Goal: Book appointment/travel/reservation

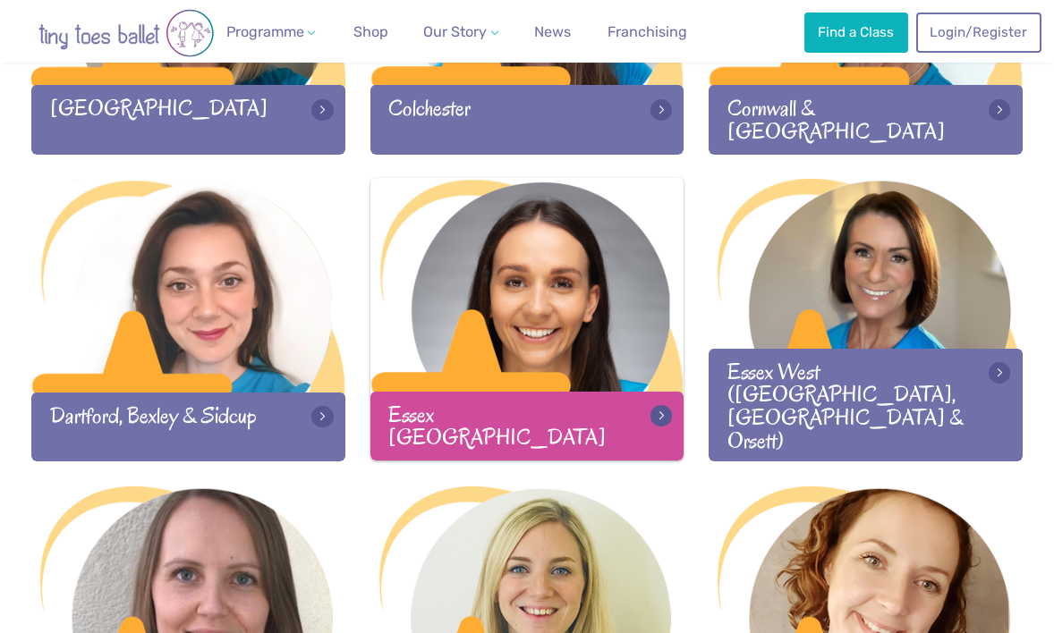
scroll to position [967, 0]
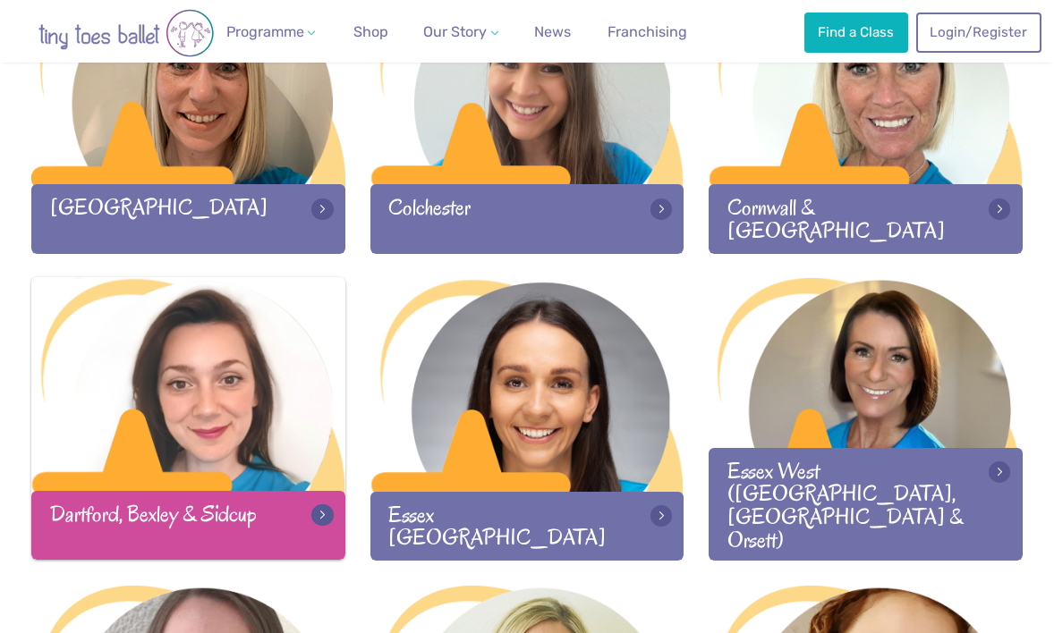
click at [197, 385] on div at bounding box center [188, 385] width 314 height 216
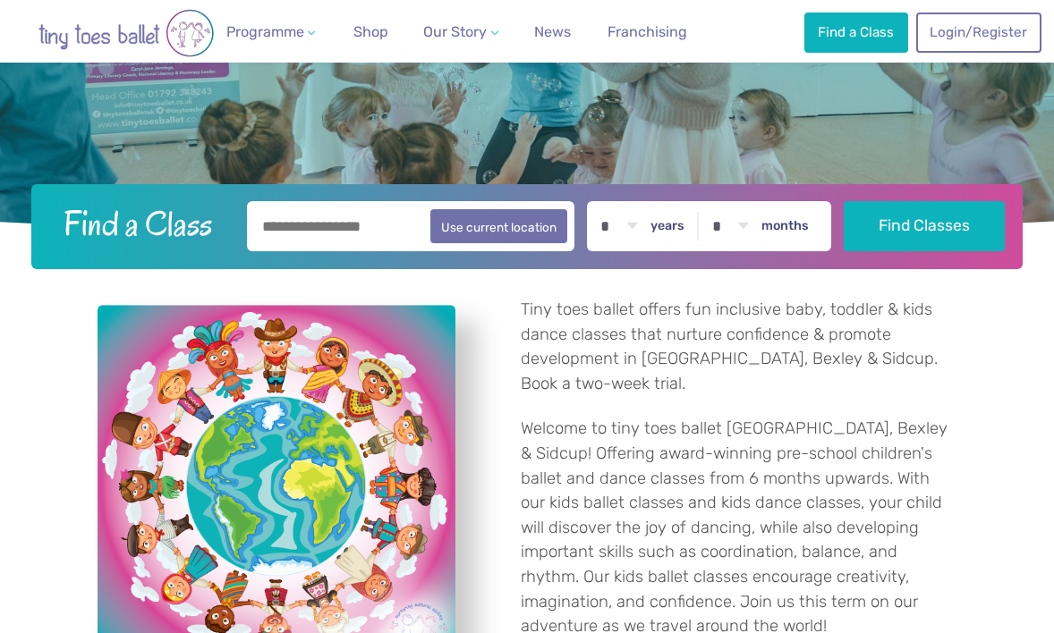
scroll to position [730, 0]
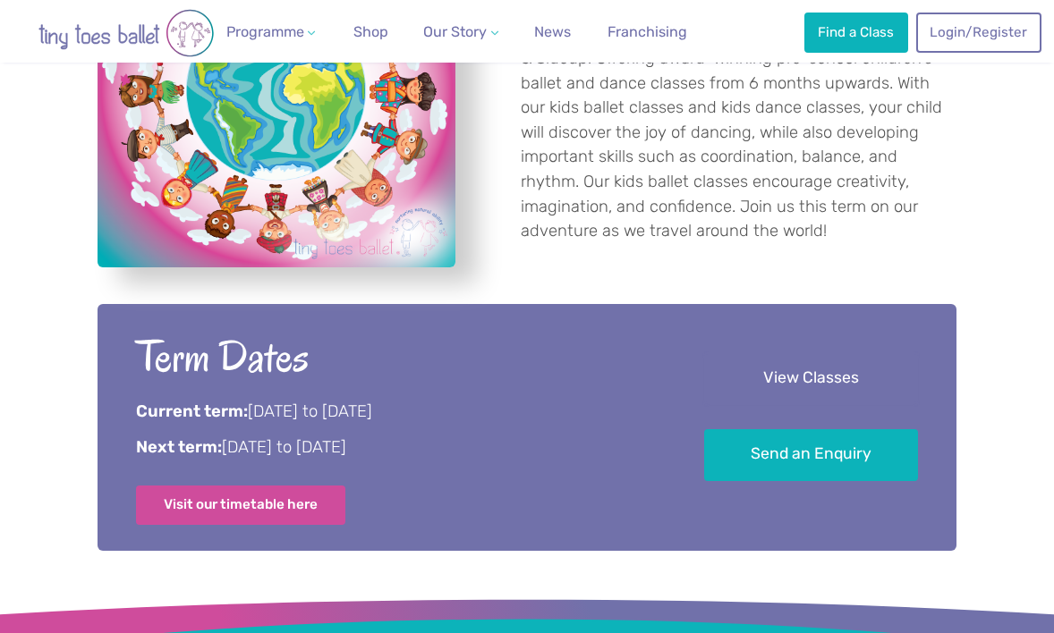
click at [730, 362] on link "View Classes" at bounding box center [811, 378] width 214 height 53
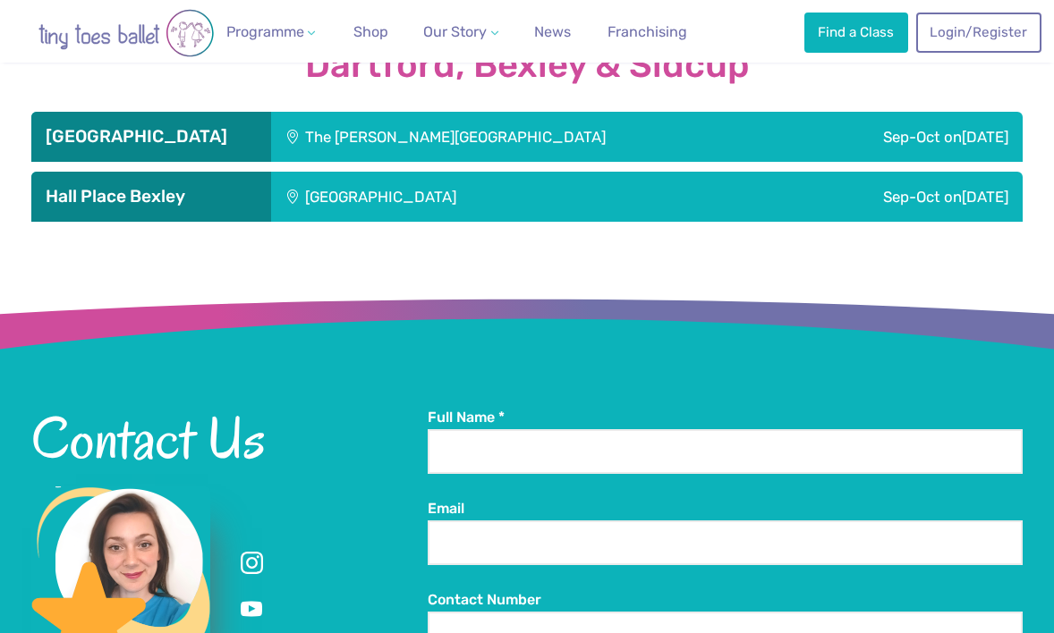
click at [792, 141] on div "Sep-Oct [DATE]" at bounding box center [907, 137] width 230 height 50
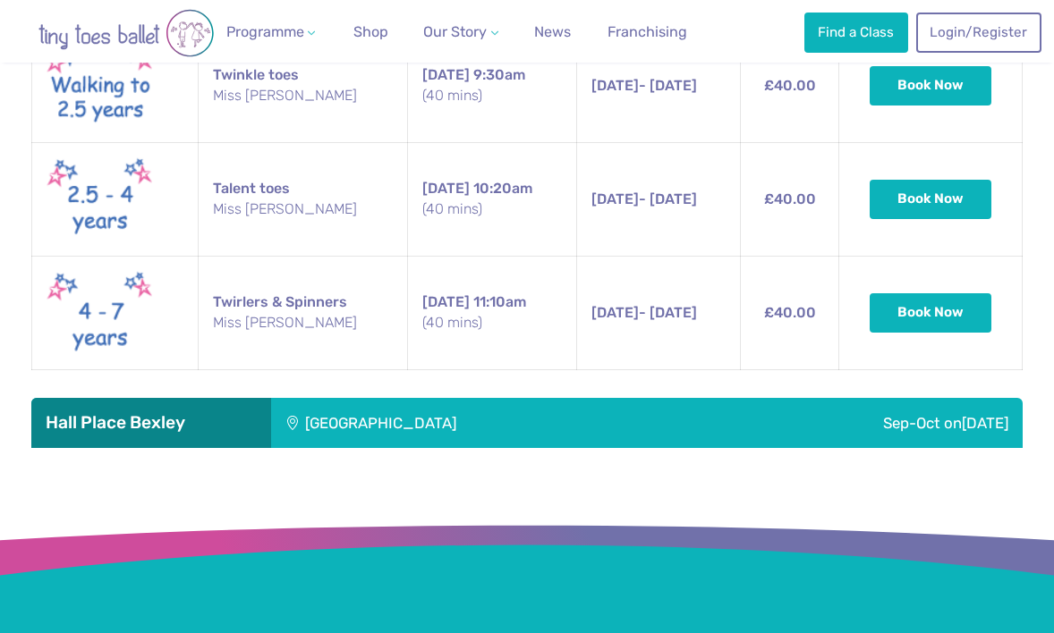
scroll to position [2299, 0]
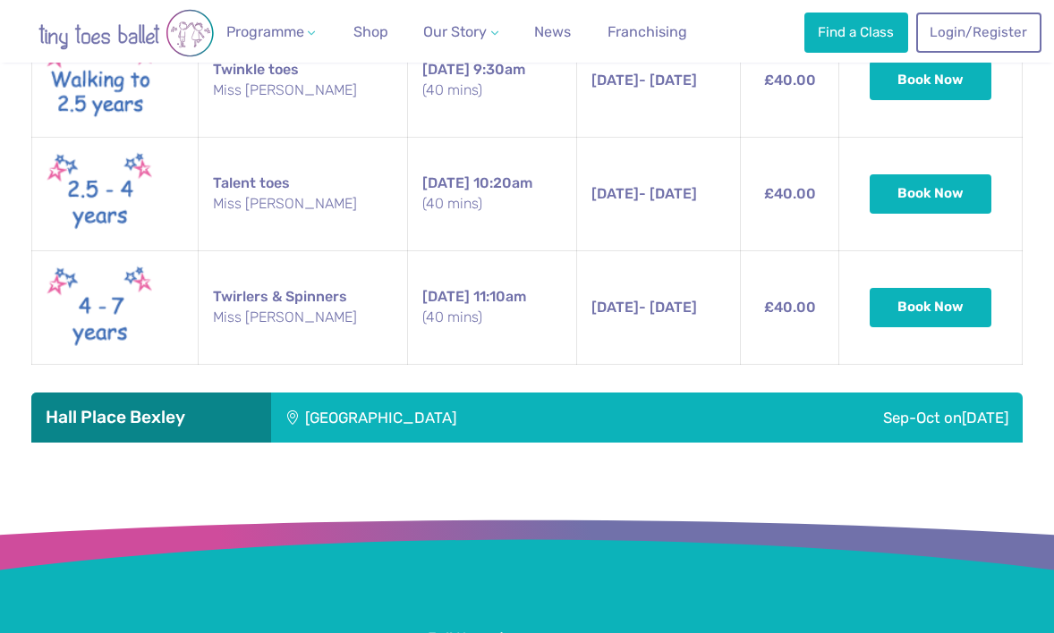
click at [678, 407] on div "[GEOGRAPHIC_DATA]" at bounding box center [483, 418] width 425 height 50
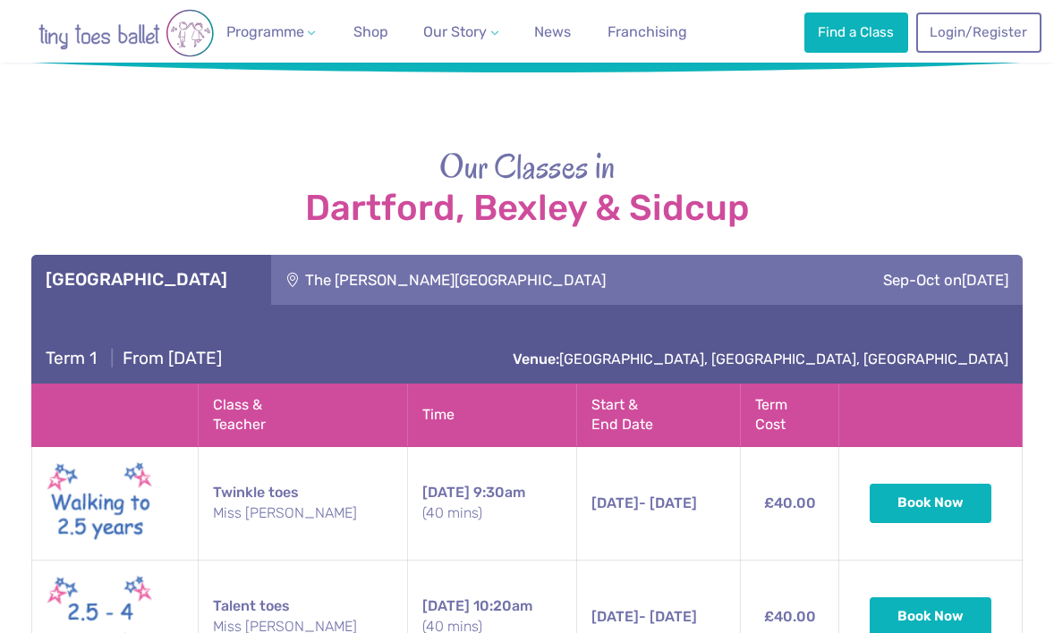
scroll to position [1823, 0]
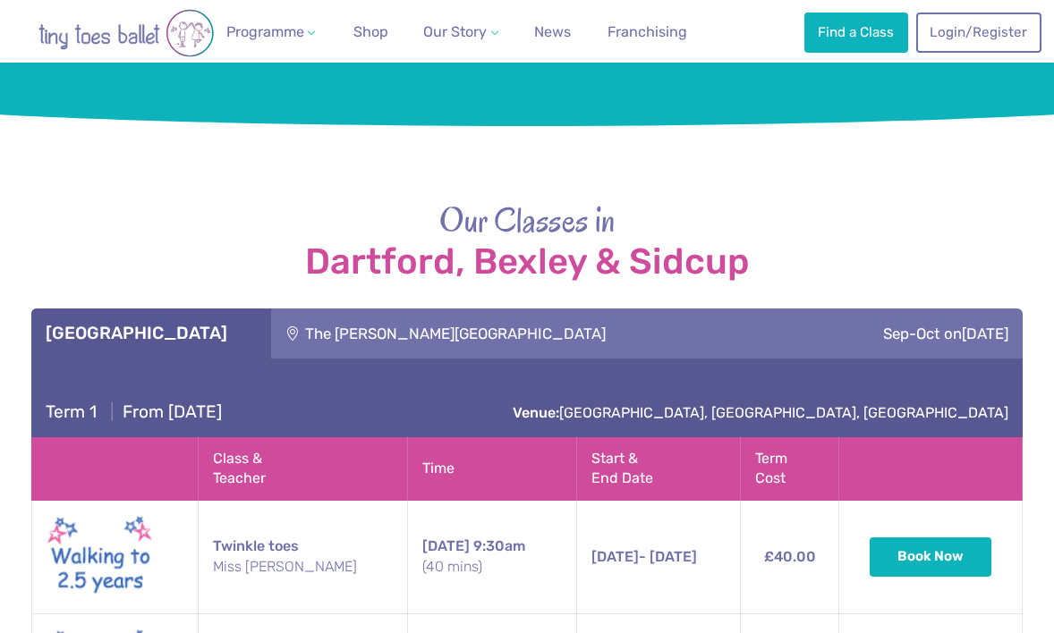
scroll to position [730, 0]
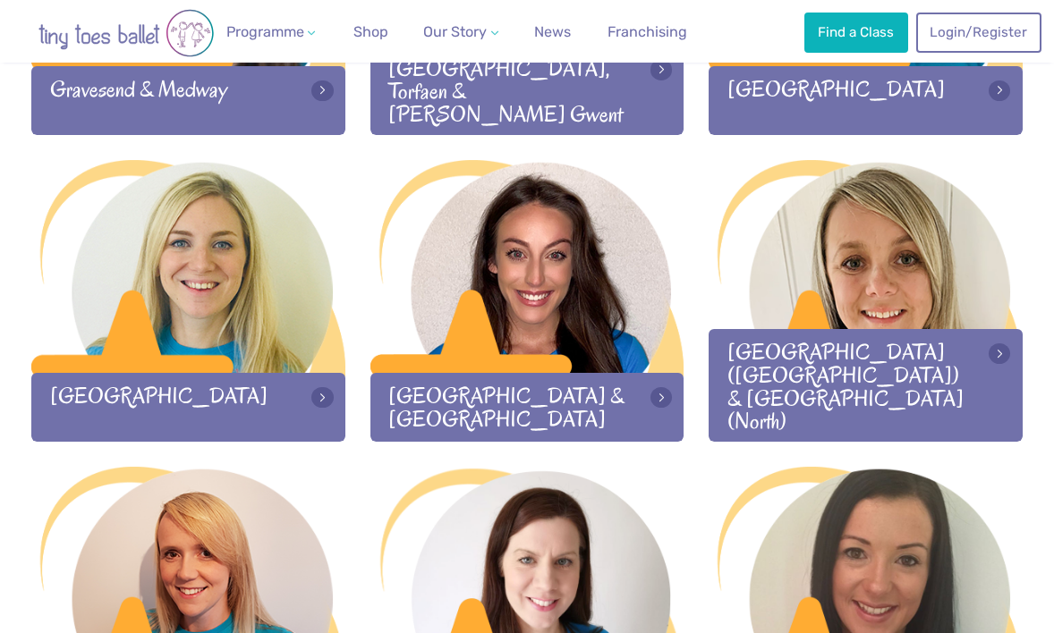
scroll to position [1715, 0]
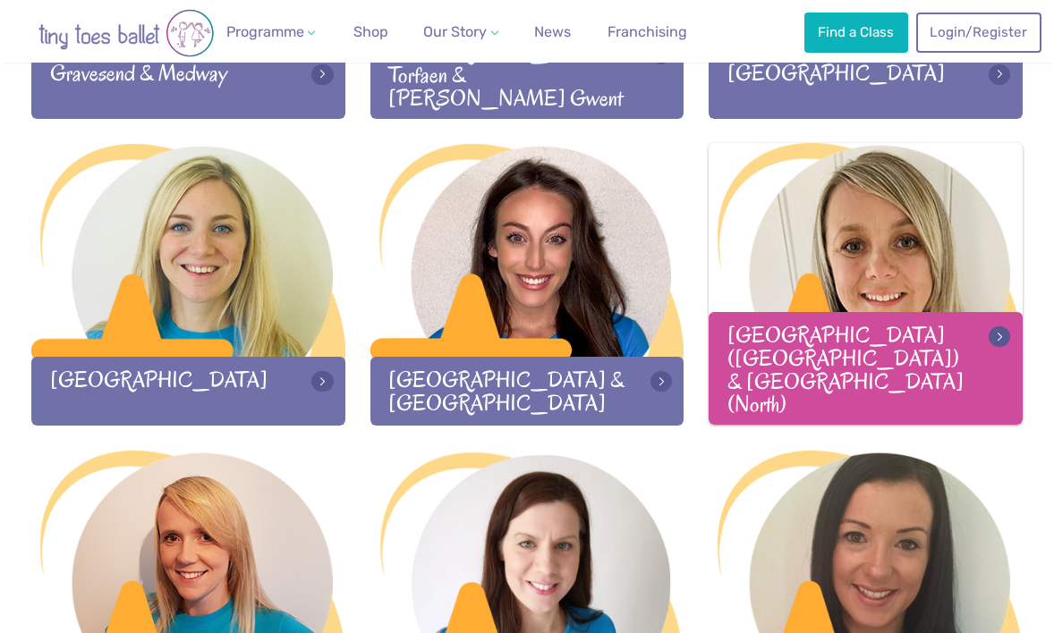
click at [911, 284] on div at bounding box center [865, 251] width 314 height 216
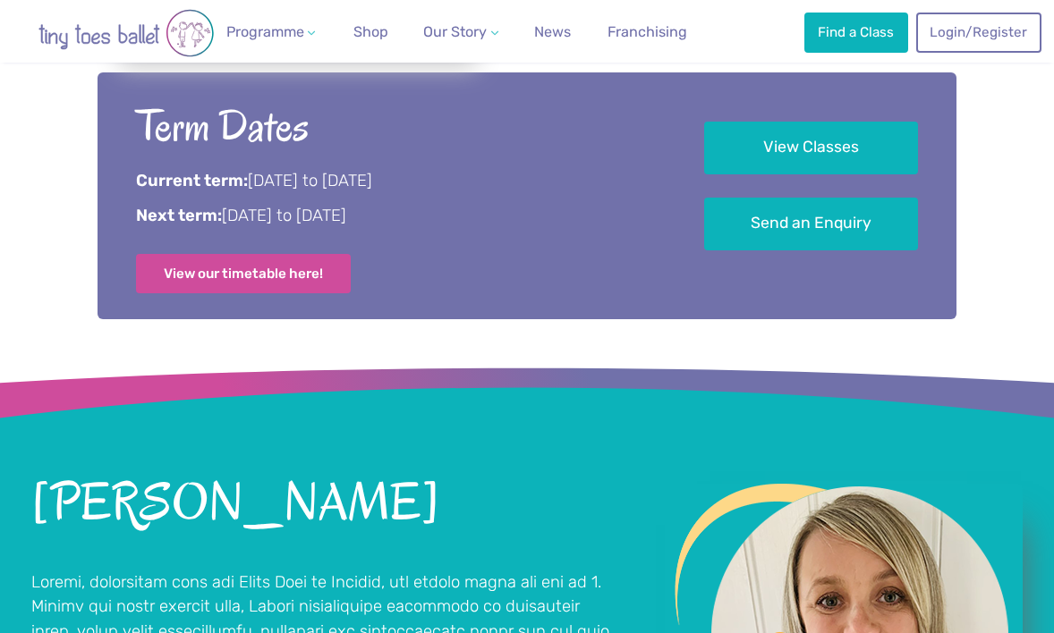
scroll to position [858, 0]
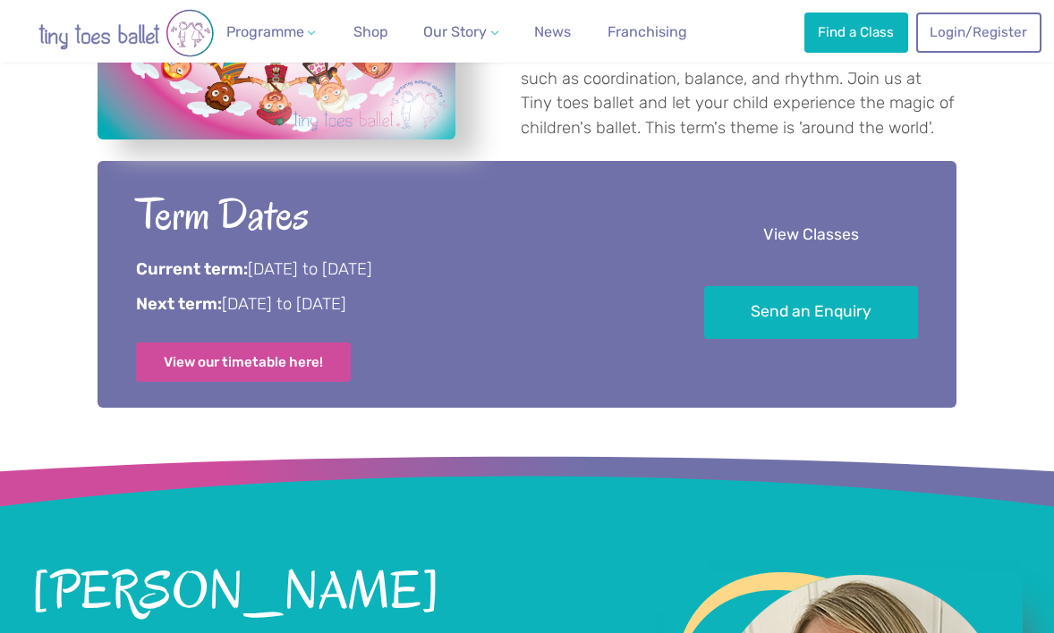
click at [840, 233] on link "View Classes" at bounding box center [811, 235] width 214 height 53
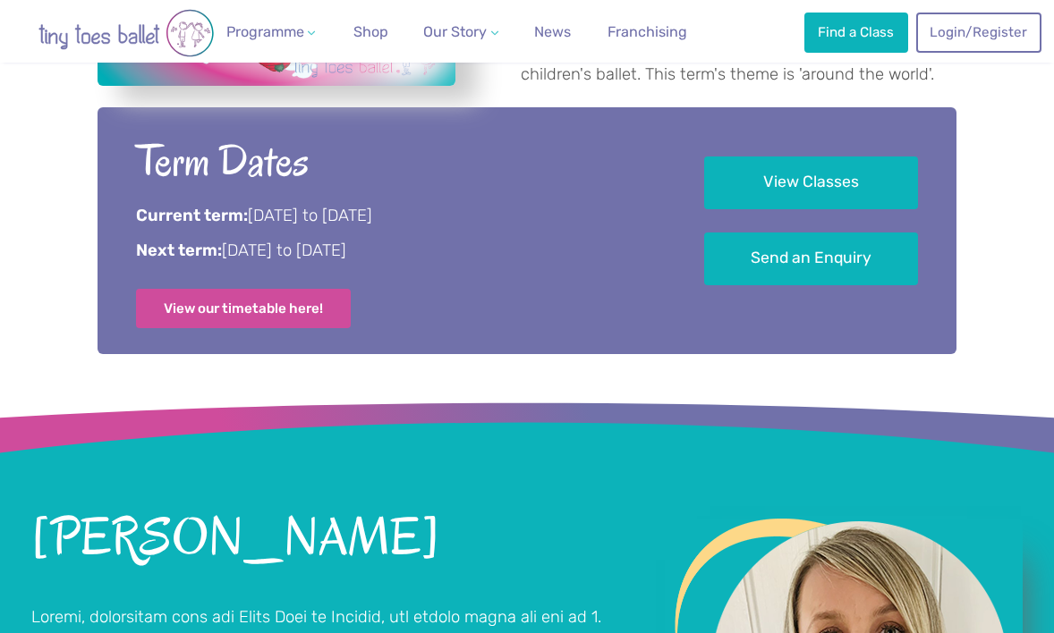
scroll to position [847, 0]
